Goal: Task Accomplishment & Management: Manage account settings

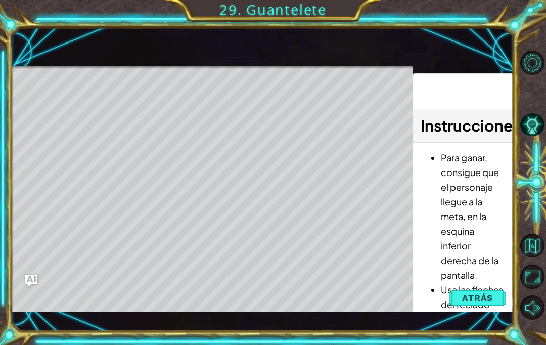
click at [117, 107] on div "Level Map" at bounding box center [244, 215] width 467 height 298
click at [109, 93] on div "Level Map" at bounding box center [244, 215] width 467 height 298
click at [104, 95] on div "Level Map" at bounding box center [244, 215] width 467 height 298
click at [488, 297] on span "Atrás" at bounding box center [477, 298] width 31 height 10
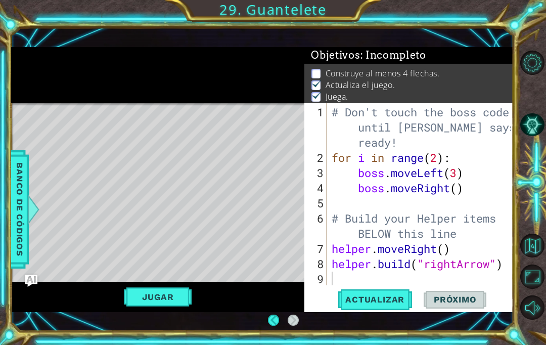
scroll to position [22, 0]
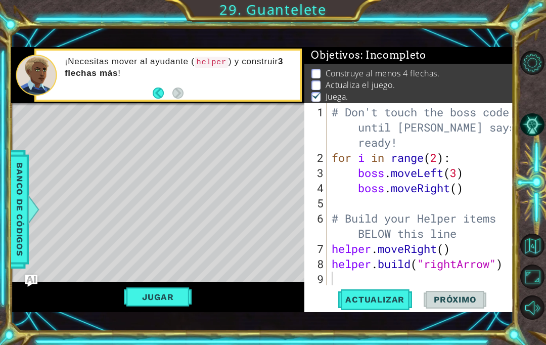
click at [385, 298] on span "Actualizar" at bounding box center [374, 299] width 79 height 10
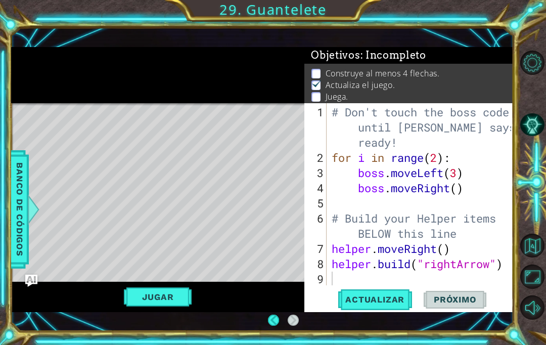
scroll to position [36, 0]
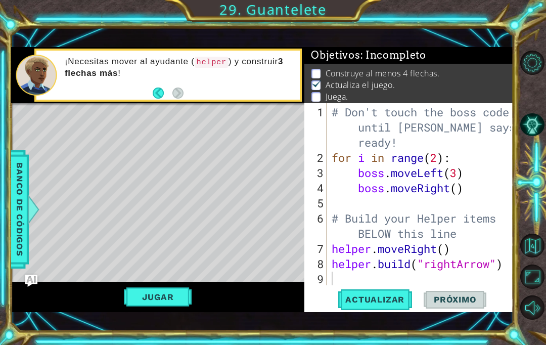
click at [538, 63] on button "Opciones de nivel" at bounding box center [532, 63] width 24 height 24
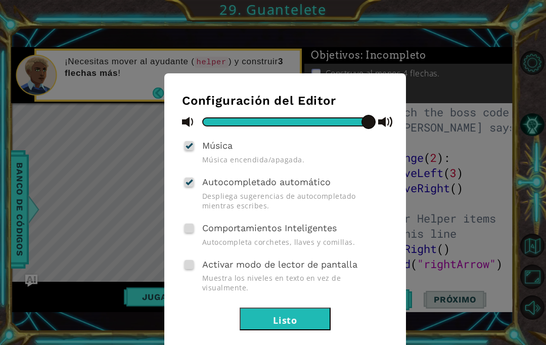
click at [508, 147] on div "Configuración del Editor Música Música encendida/apagada. Autocompletado automá…" at bounding box center [273, 172] width 546 height 345
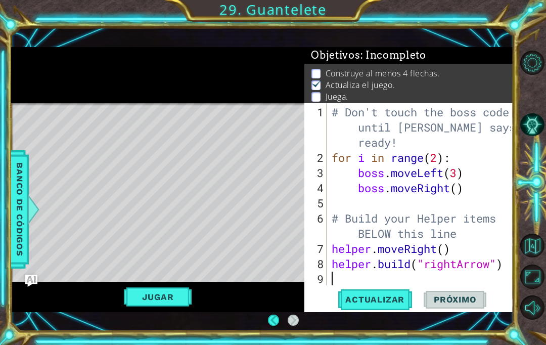
scroll to position [0, 0]
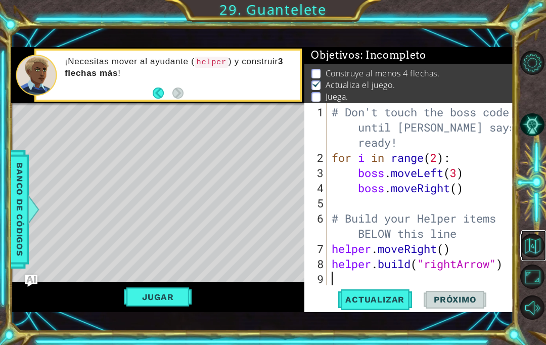
click at [531, 258] on button "Volver al mapa" at bounding box center [532, 245] width 24 height 24
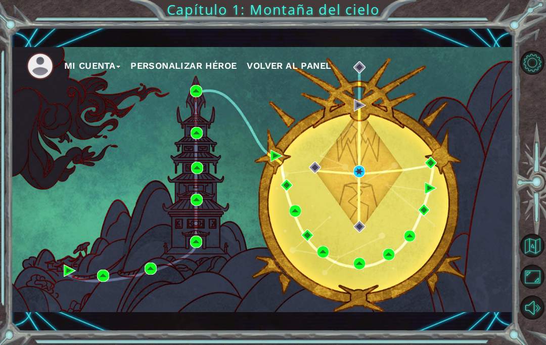
click at [541, 67] on button "Opciones de nivel" at bounding box center [532, 63] width 24 height 24
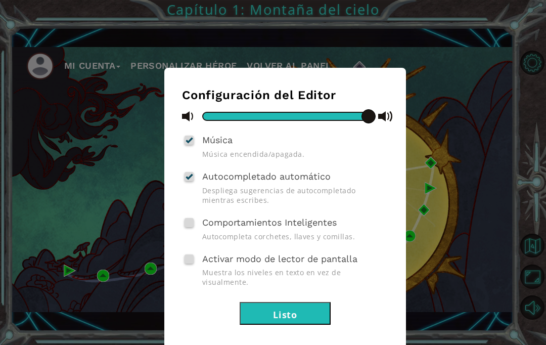
scroll to position [5, 0]
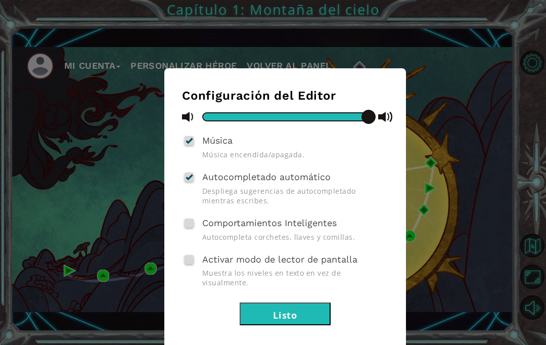
click at [443, 206] on div "Configuración del Editor Música Música encendida/apagada. Autocompletado automá…" at bounding box center [273, 172] width 546 height 345
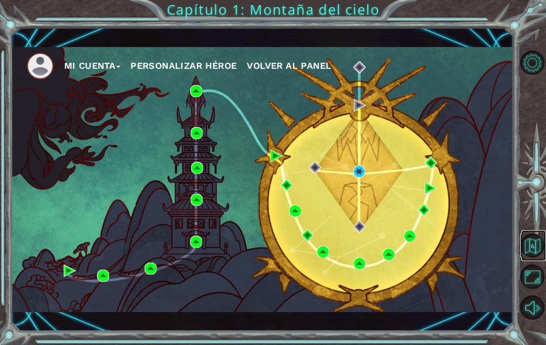
click at [539, 258] on button "Volver al mapa" at bounding box center [532, 245] width 24 height 24
click at [539, 289] on button "Maximizar navegador" at bounding box center [532, 276] width 24 height 24
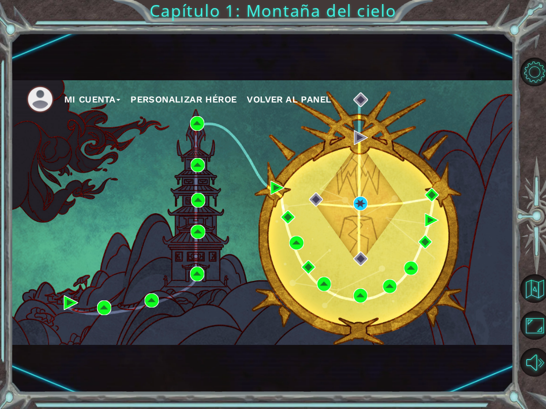
click at [539, 326] on button "Maximizar navegador" at bounding box center [534, 325] width 29 height 29
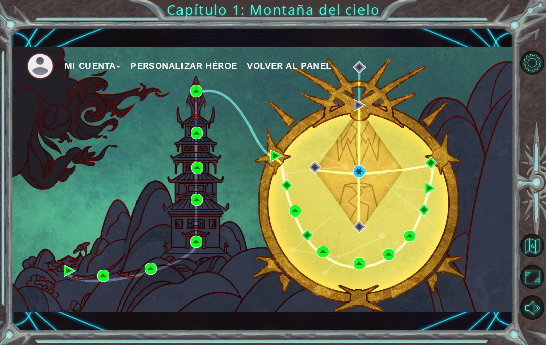
click at [543, 229] on div at bounding box center [533, 184] width 25 height 89
click at [536, 66] on button "Opciones de nivel" at bounding box center [532, 63] width 24 height 24
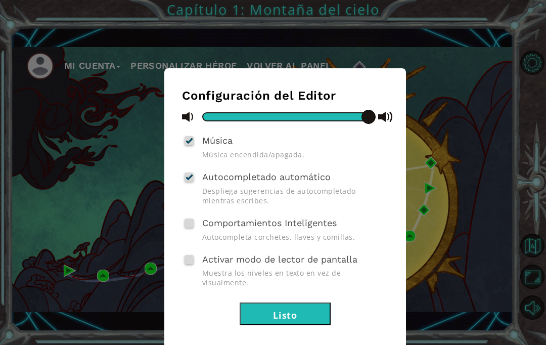
click at [290, 307] on button "Listo" at bounding box center [284, 313] width 91 height 23
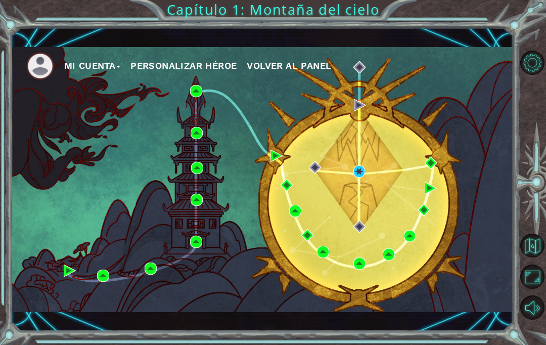
click at [47, 63] on img at bounding box center [40, 66] width 28 height 28
click at [290, 65] on span "Volver al panel" at bounding box center [289, 65] width 84 height 11
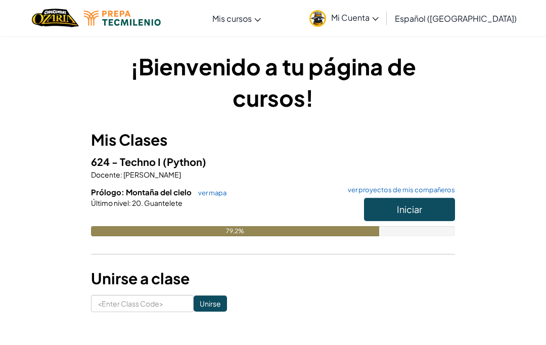
click at [377, 24] on link "Mi Cuenta" at bounding box center [343, 18] width 79 height 32
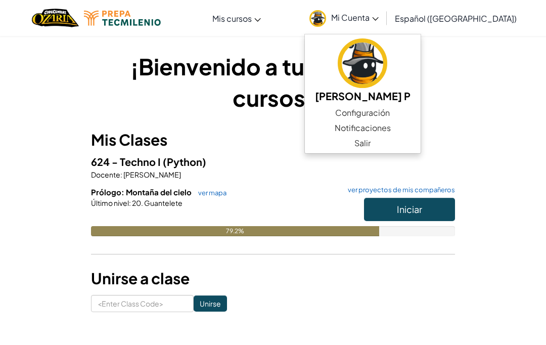
click at [395, 118] on link "Configuración" at bounding box center [363, 112] width 116 height 15
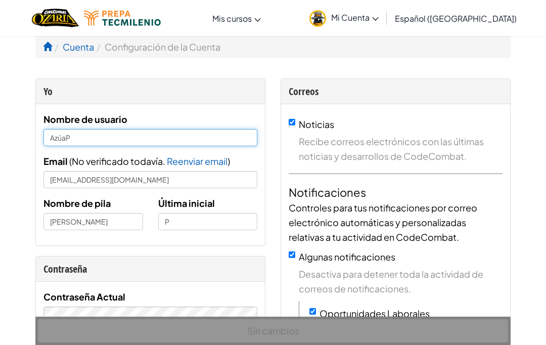
click at [133, 130] on input "AzúaP" at bounding box center [150, 137] width 214 height 17
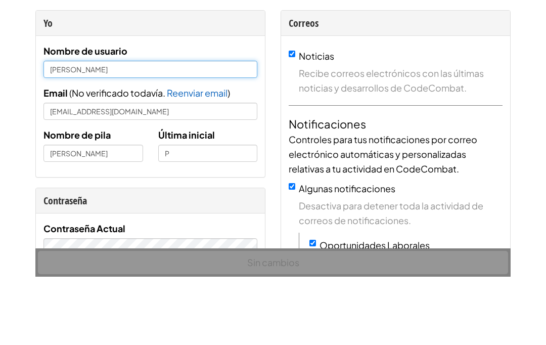
click at [114, 129] on input "[PERSON_NAME]" at bounding box center [150, 137] width 214 height 17
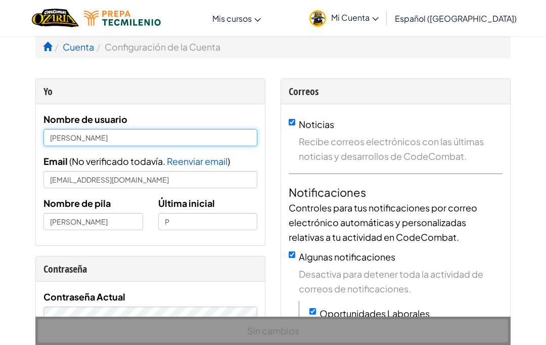
type input "[PERSON_NAME]"
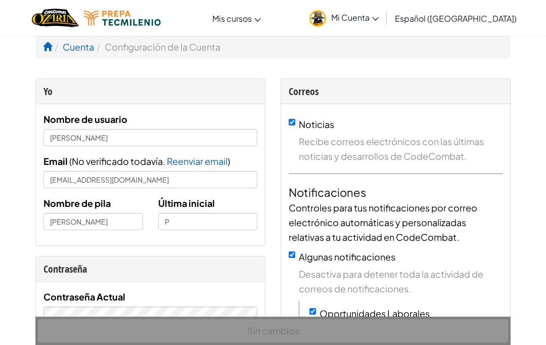
click at [466, 84] on div "Correos" at bounding box center [396, 91] width 214 height 15
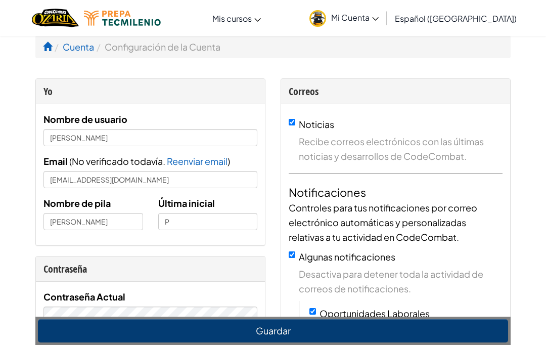
click at [0, 0] on link "Aula de Ozaria" at bounding box center [0, 0] width 0 height 0
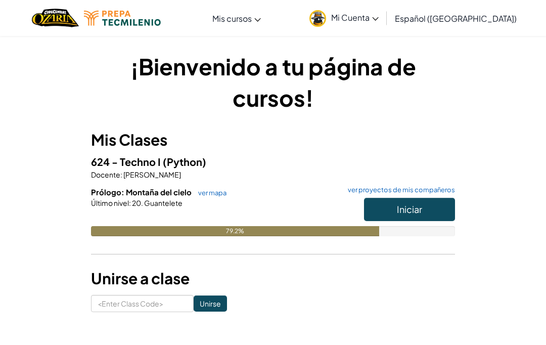
click at [431, 213] on button "Iniciar" at bounding box center [409, 209] width 91 height 23
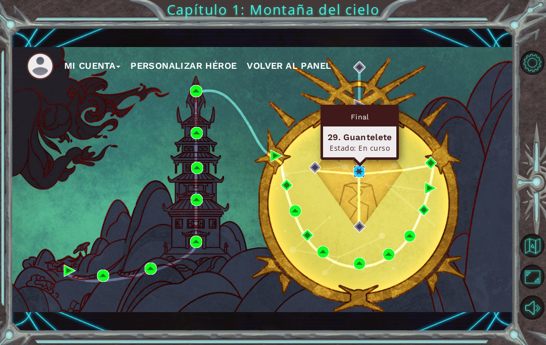
click at [359, 176] on img at bounding box center [359, 171] width 12 height 12
